Goal: Task Accomplishment & Management: Manage account settings

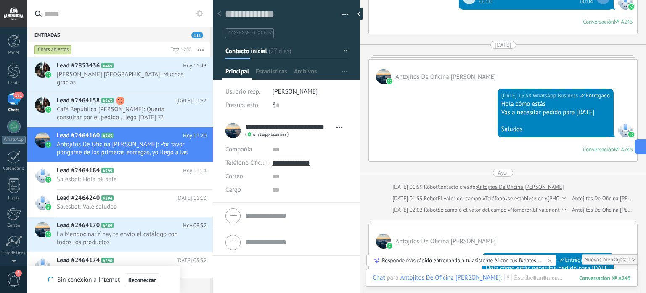
scroll to position [12, 0]
click at [137, 105] on span "Café República [PERSON_NAME]: Quería consultar por el pedido , llega [DATE] ??" at bounding box center [124, 113] width 134 height 16
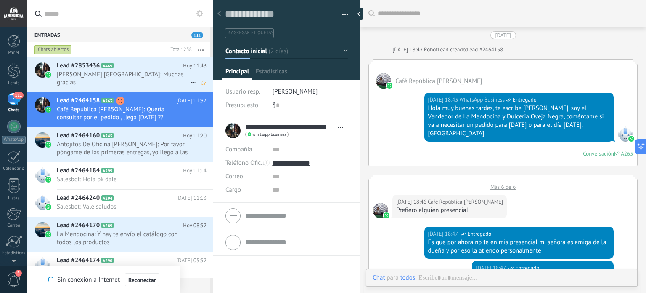
scroll to position [892, 0]
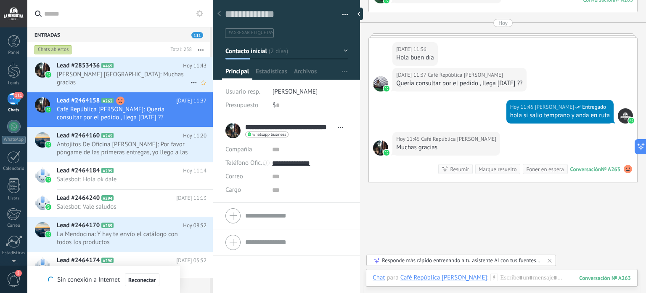
click at [140, 66] on h2 "Lead #2853436 A469" at bounding box center [120, 65] width 126 height 8
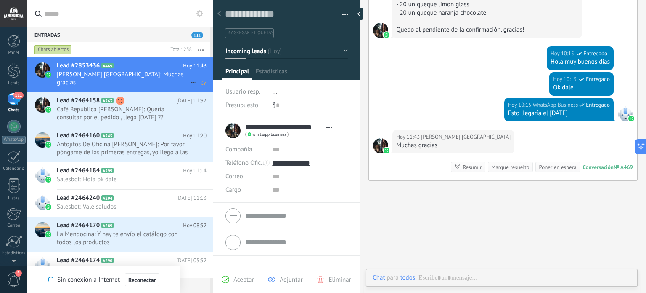
scroll to position [12, 0]
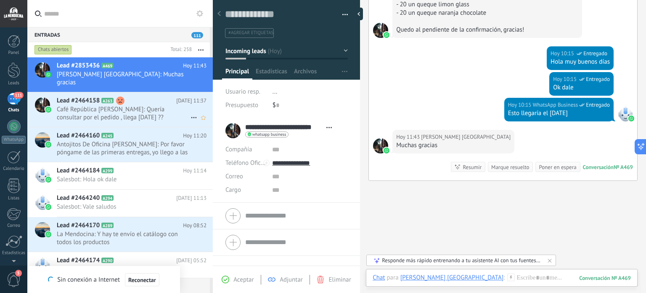
click at [141, 105] on span "Café República [PERSON_NAME]: Quería consultar por el pedido , llega [DATE] ??" at bounding box center [124, 113] width 134 height 16
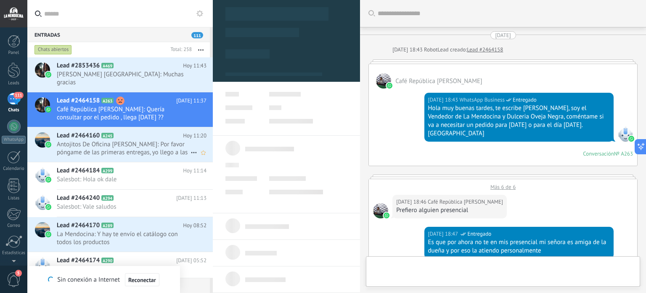
scroll to position [919, 0]
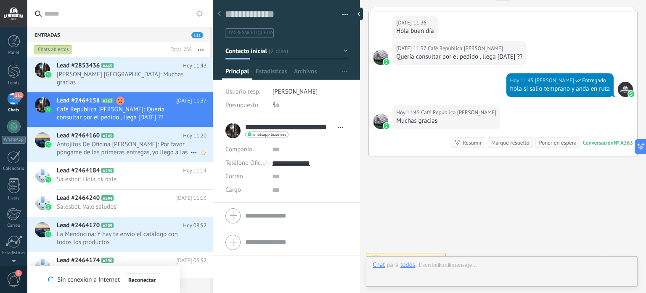
click at [138, 127] on div "Lead #2464160 A245 [DATE] 11:20 Antojitos De Oficina [PERSON_NAME]: Por favor p…" at bounding box center [135, 144] width 156 height 35
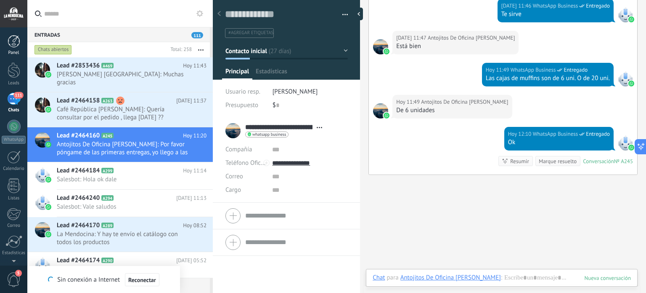
scroll to position [12, 0]
click at [8, 40] on div at bounding box center [14, 41] width 13 height 13
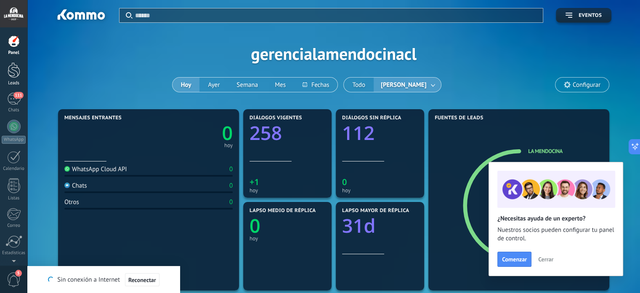
click at [12, 69] on div at bounding box center [14, 70] width 13 height 16
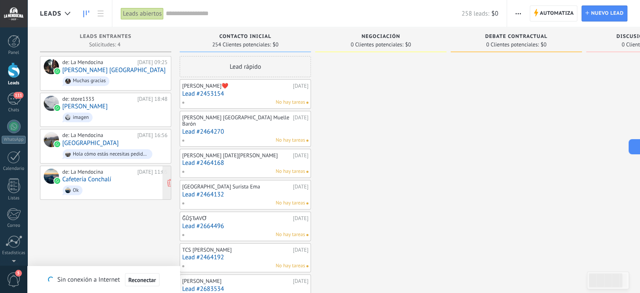
click at [109, 180] on link "Cafetería Conchalí" at bounding box center [86, 179] width 49 height 7
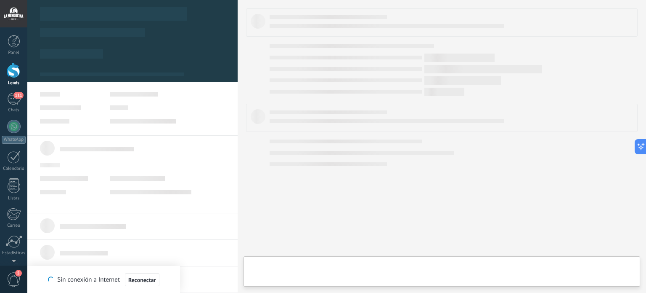
type textarea "**********"
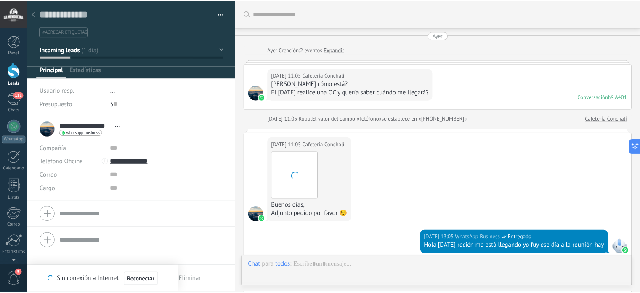
scroll to position [212, 0]
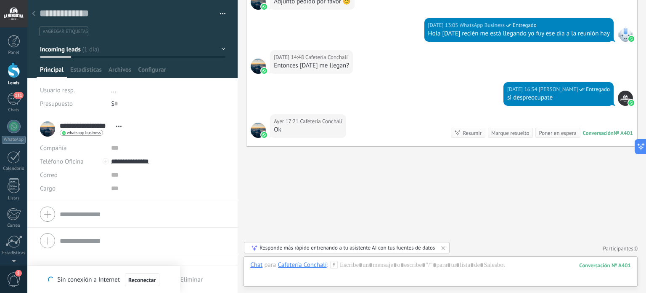
click at [13, 68] on div at bounding box center [14, 70] width 13 height 16
